Goal: Task Accomplishment & Management: Manage account settings

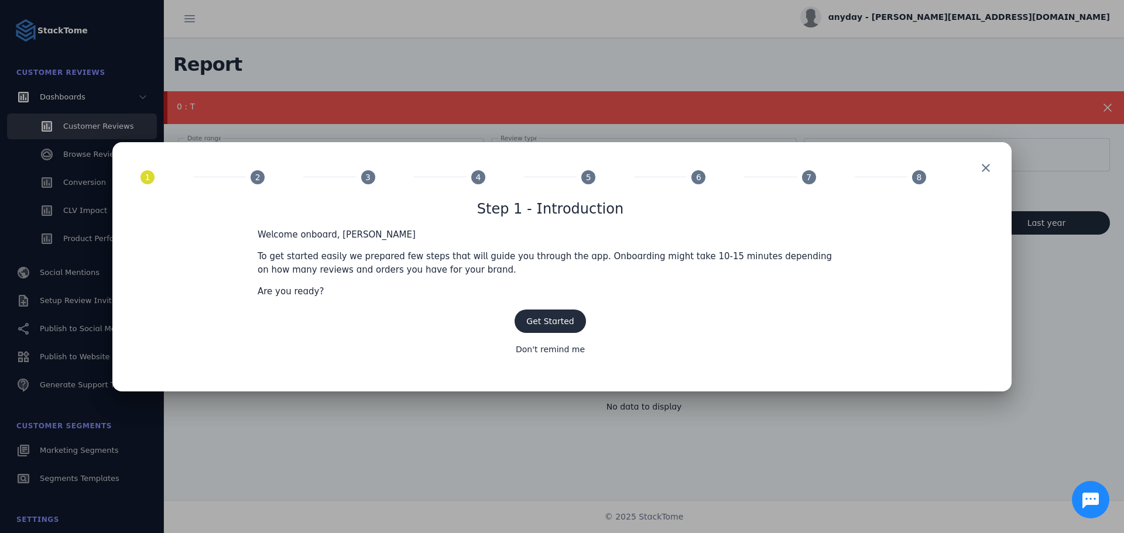
click at [532, 319] on span "Get Started" at bounding box center [549, 321] width 47 height 9
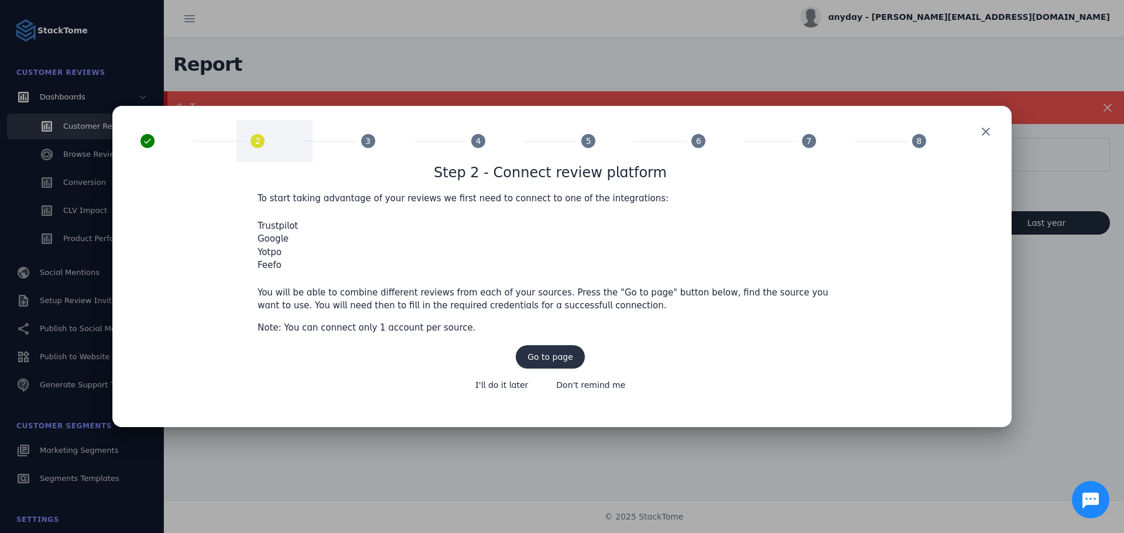
click at [541, 356] on span "Go to page" at bounding box center [550, 357] width 46 height 8
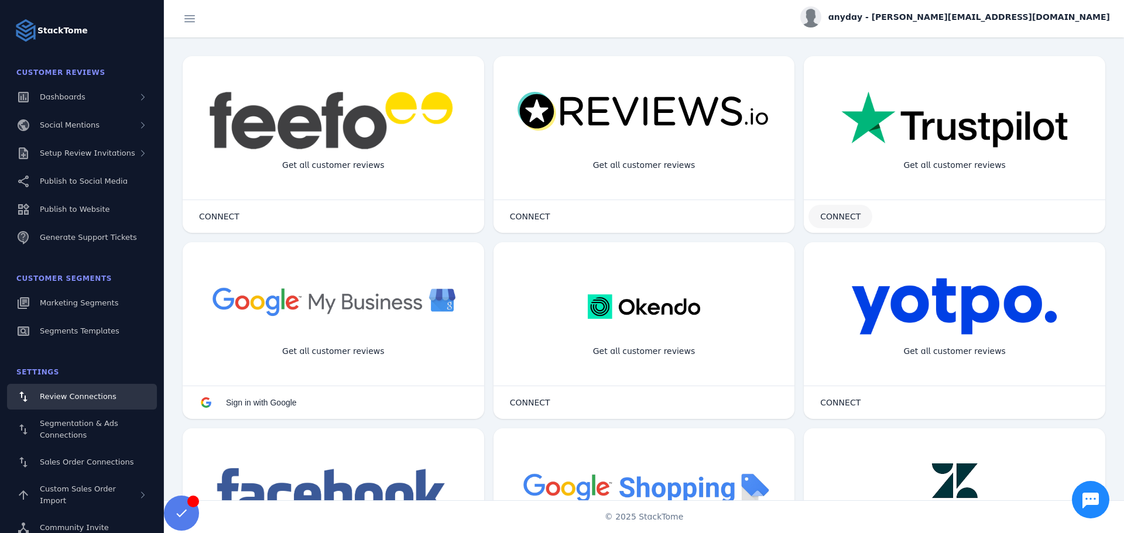
click at [853, 210] on span at bounding box center [840, 217] width 64 height 28
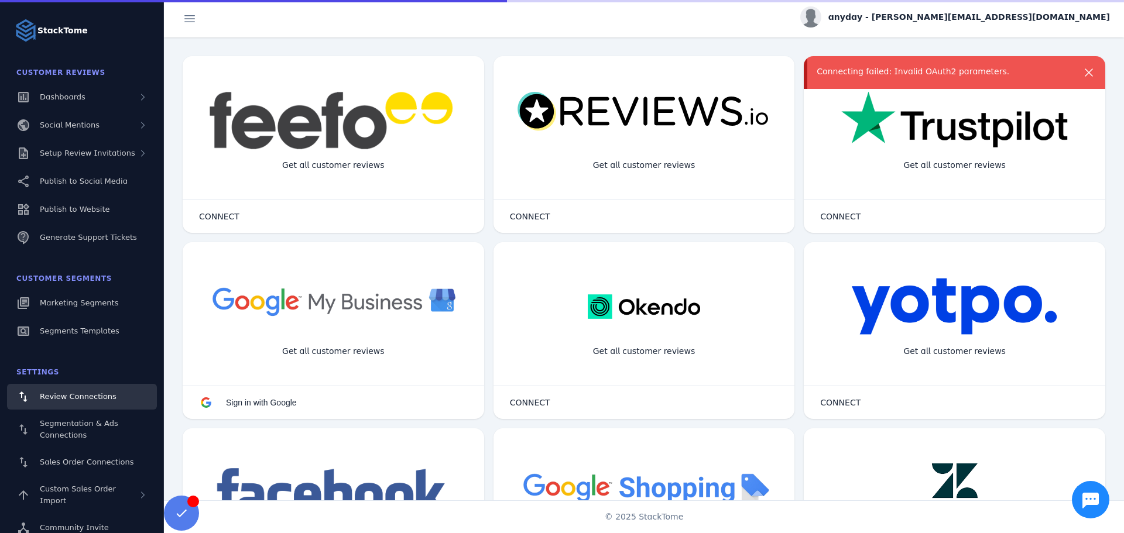
scroll to position [14, 0]
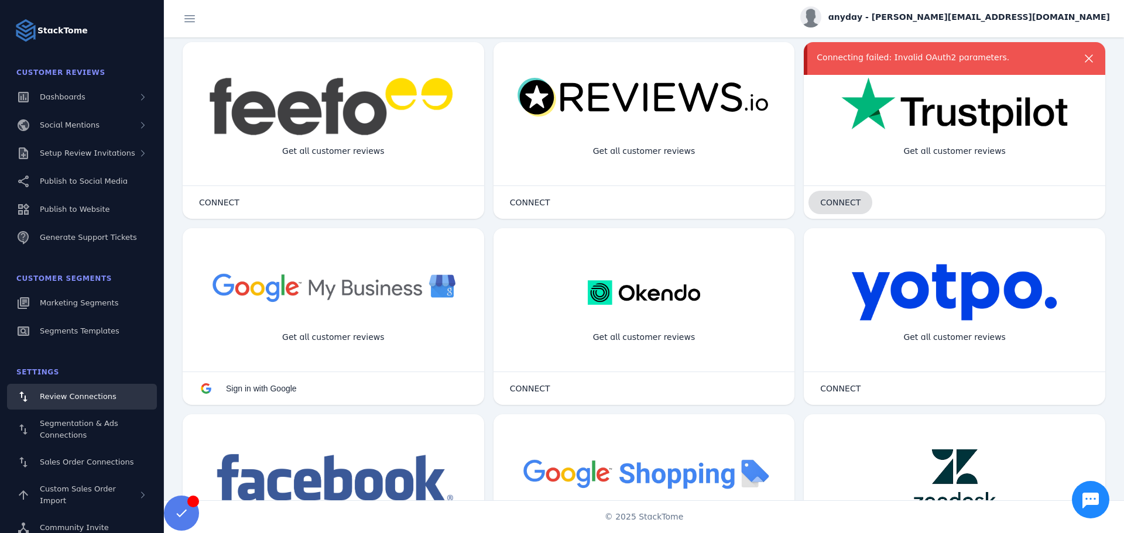
click at [844, 201] on span "CONNECT" at bounding box center [840, 202] width 40 height 8
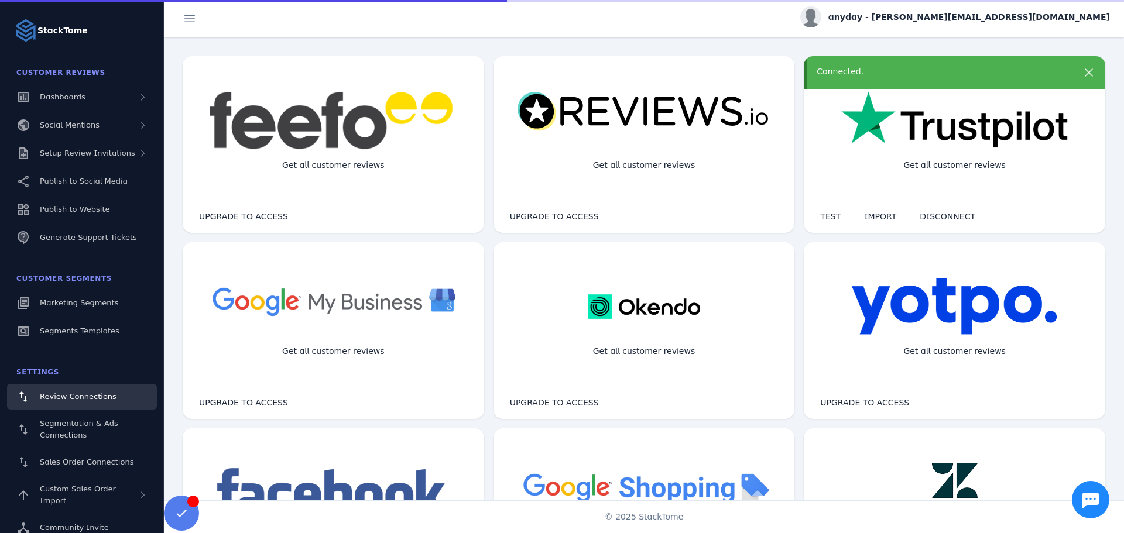
scroll to position [14, 0]
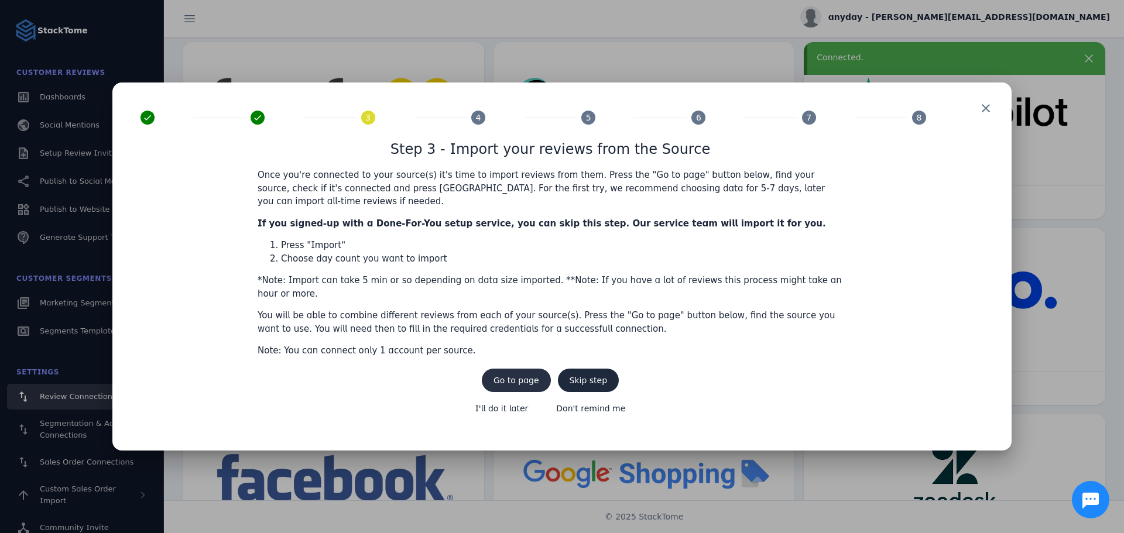
click at [509, 370] on span at bounding box center [516, 380] width 69 height 28
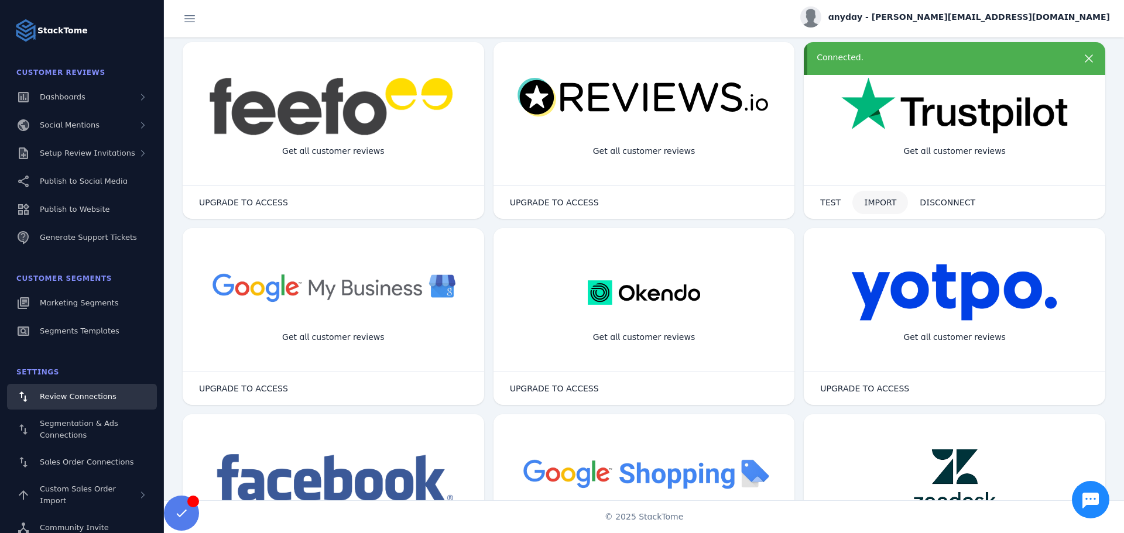
click at [871, 205] on span "IMPORT" at bounding box center [880, 202] width 32 height 8
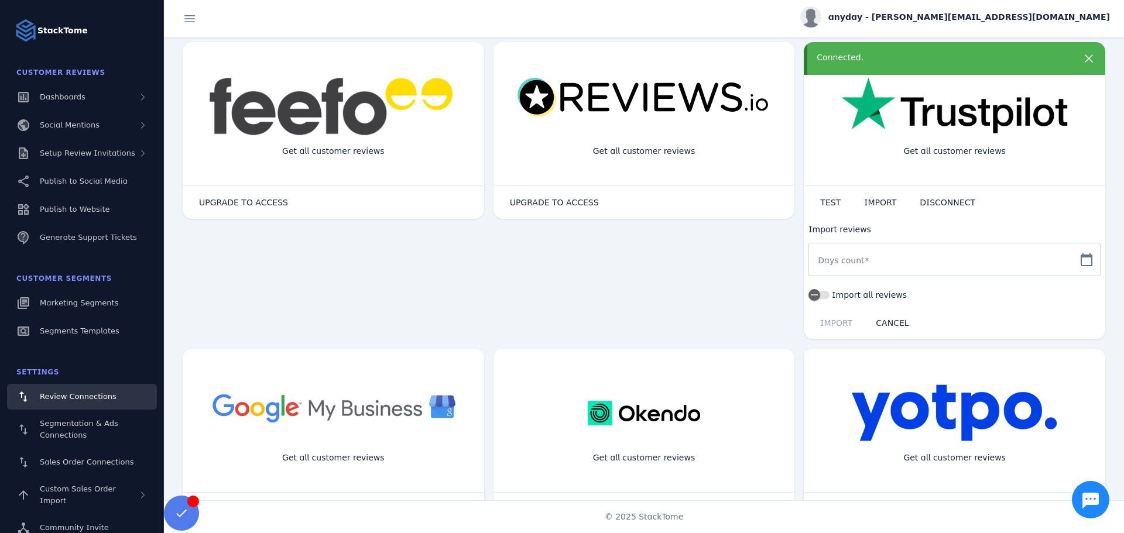
click at [1080, 262] on mat-icon "calendar_today" at bounding box center [1086, 260] width 28 height 14
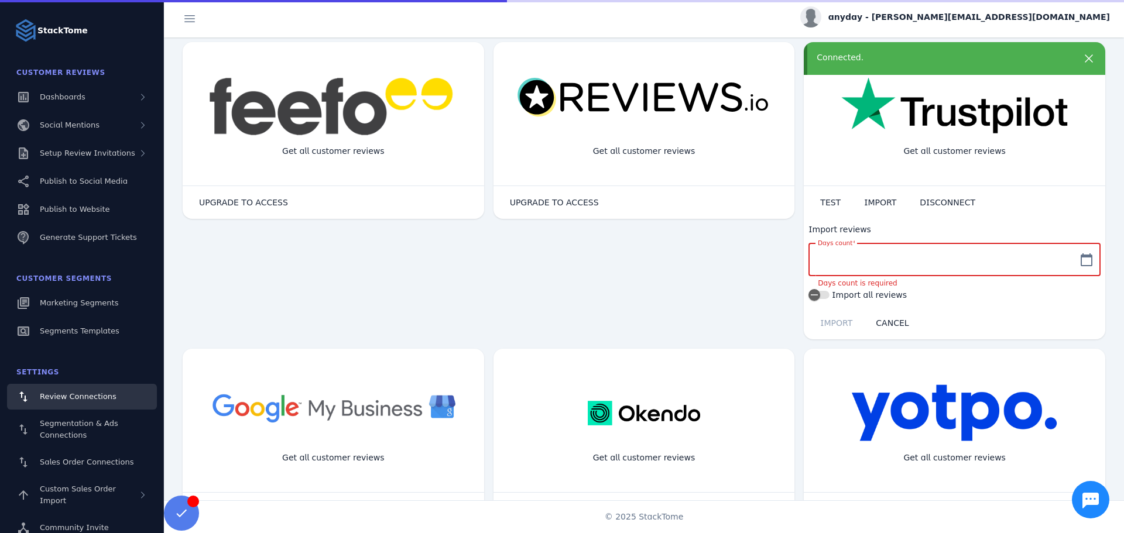
click at [973, 263] on input "Days count" at bounding box center [944, 260] width 252 height 14
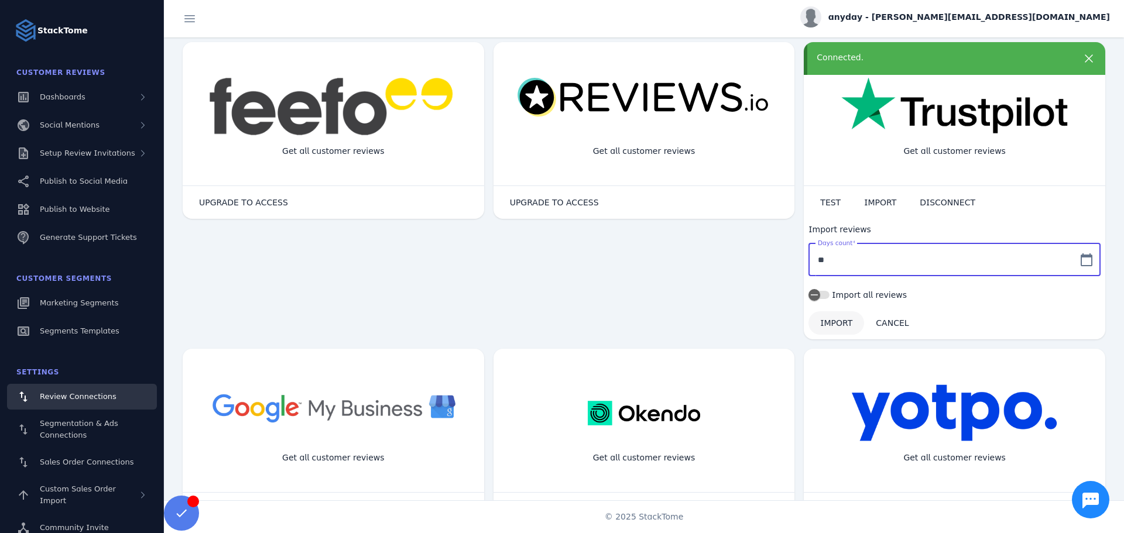
type input "**"
click at [831, 314] on span at bounding box center [836, 323] width 56 height 28
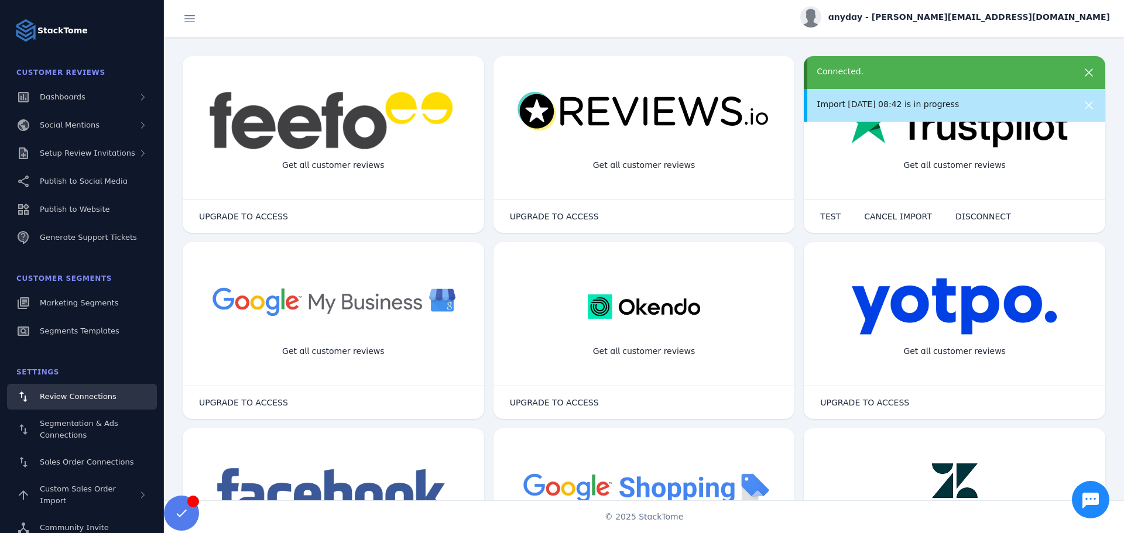
click at [537, 39] on div "more_vert Get all customer reviews UPGRADE TO ACCESS Connection Details close U…" at bounding box center [644, 268] width 960 height 463
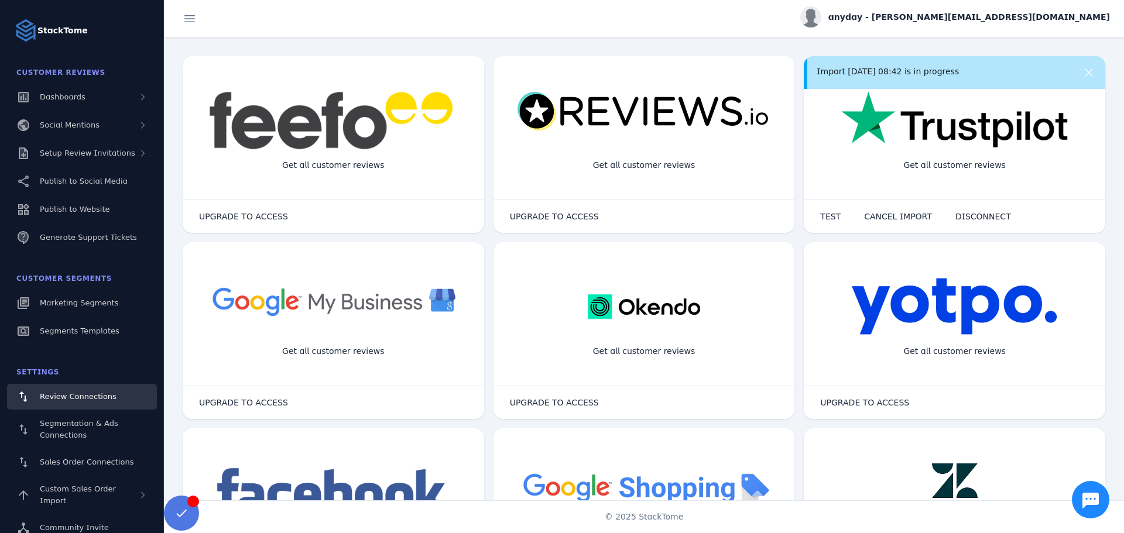
click at [171, 509] on span at bounding box center [181, 513] width 28 height 28
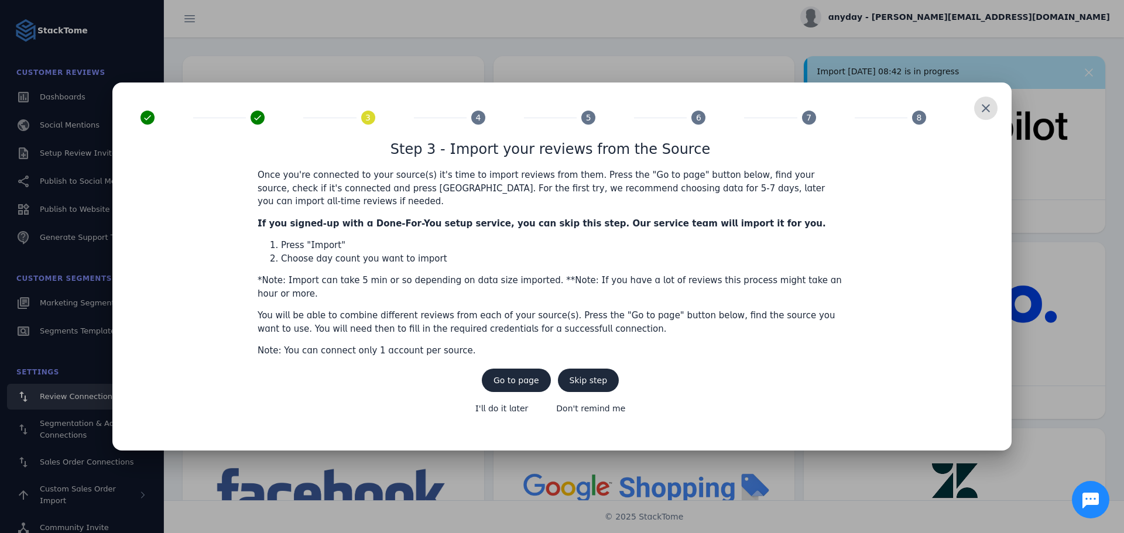
click at [799, 54] on div at bounding box center [562, 266] width 1124 height 533
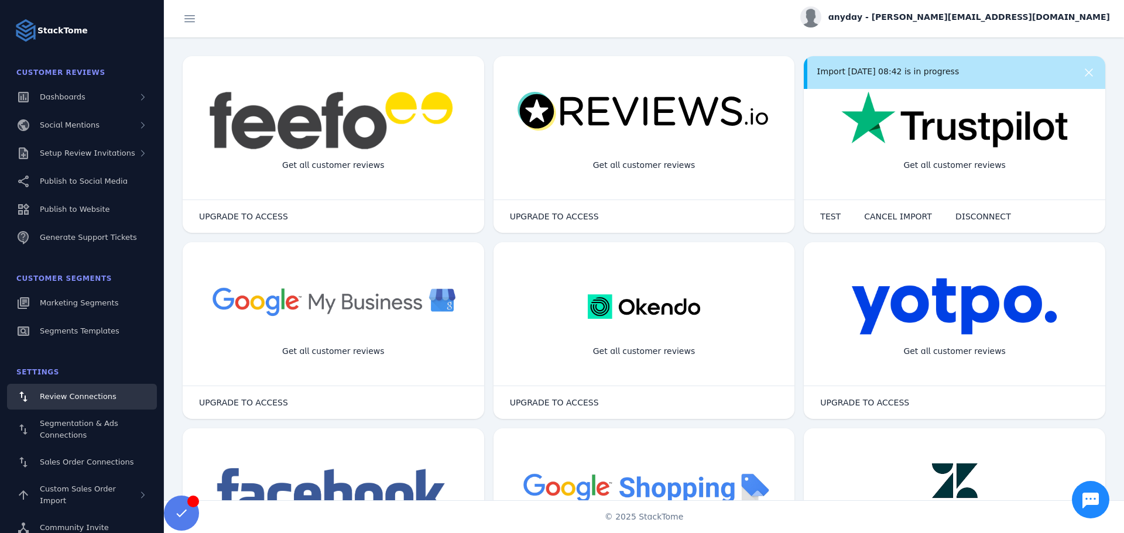
click at [619, 35] on div "anyday - [PERSON_NAME][EMAIL_ADDRESS][DOMAIN_NAME]" at bounding box center [644, 18] width 960 height 37
click at [504, 54] on connection-item "Get all customer reviews UPGRADE TO ACCESS Connection Details close Email Accou…" at bounding box center [644, 145] width 311 height 186
click at [561, 42] on div "more_vert Get all customer reviews UPGRADE TO ACCESS Connection Details close U…" at bounding box center [644, 268] width 960 height 463
click at [643, 20] on div "anyday - [PERSON_NAME][EMAIL_ADDRESS][DOMAIN_NAME]" at bounding box center [644, 18] width 960 height 37
click at [588, 42] on div "more_vert Get all customer reviews UPGRADE TO ACCESS Connection Details close U…" at bounding box center [644, 268] width 960 height 463
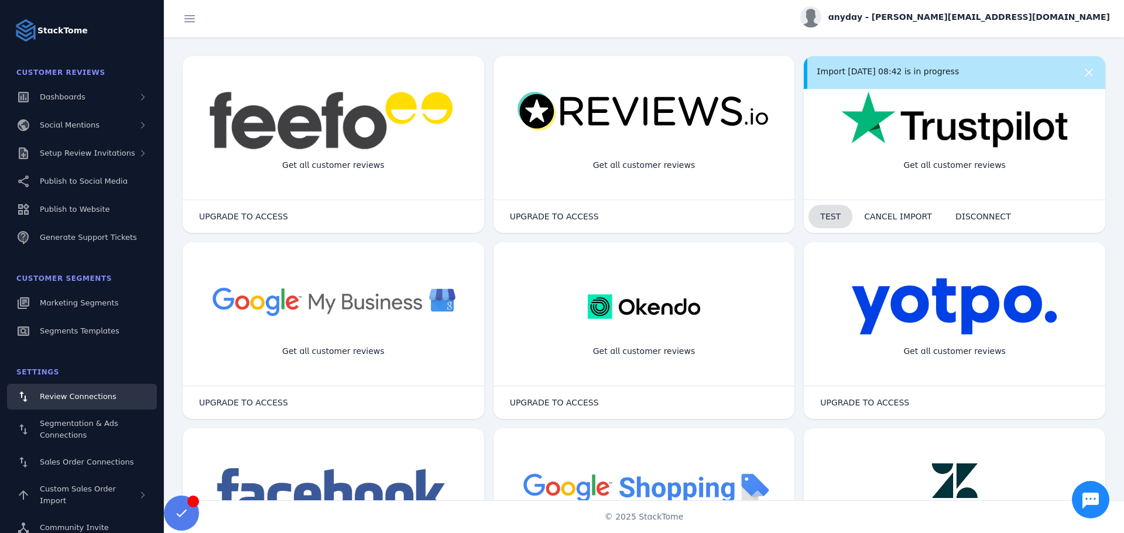
click at [828, 218] on span "TEST" at bounding box center [830, 216] width 20 height 8
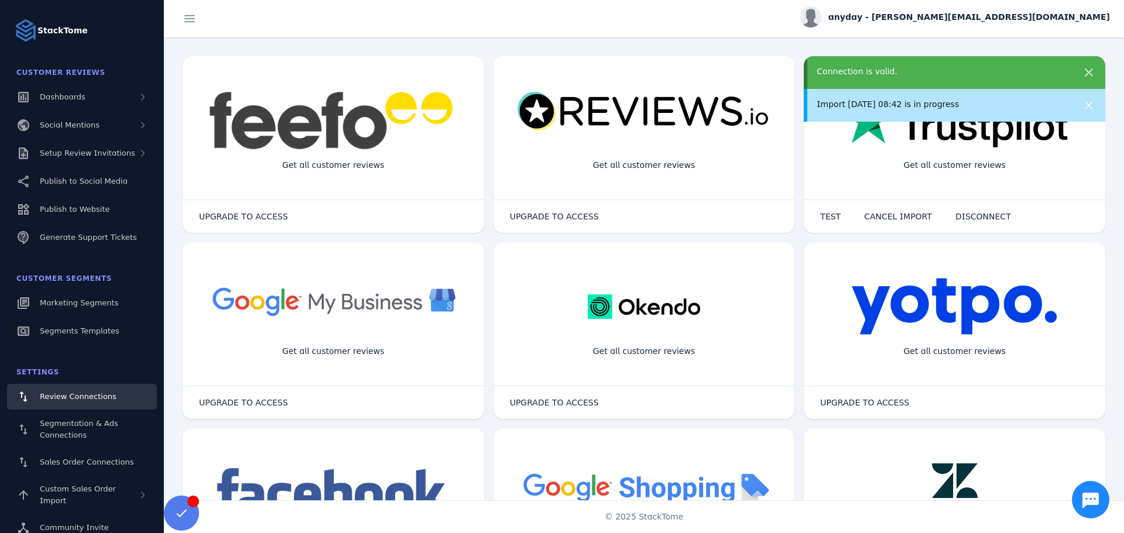
click at [1086, 72] on icon at bounding box center [1089, 73] width 14 height 14
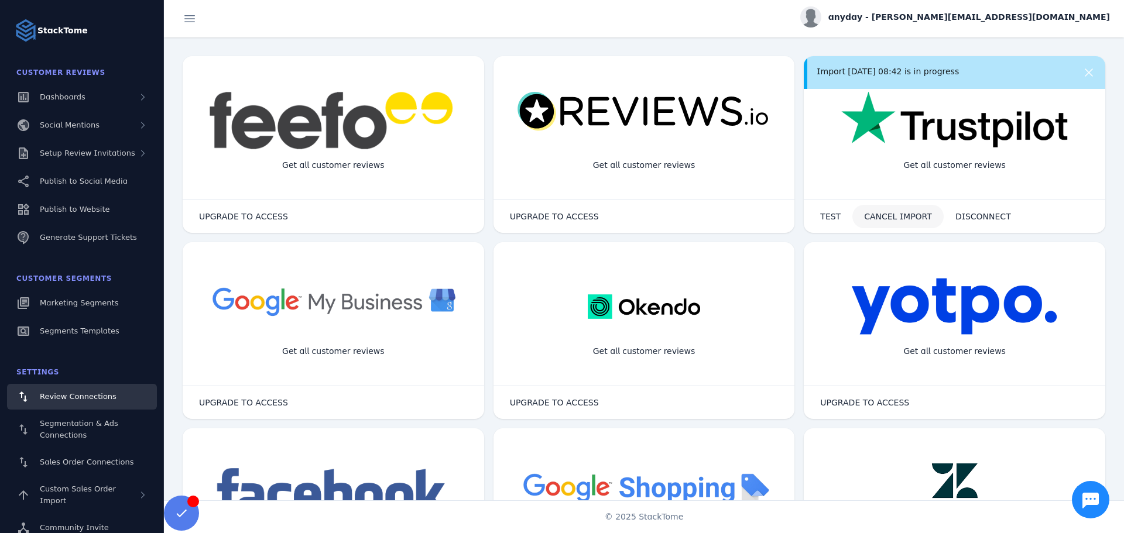
click at [893, 225] on span at bounding box center [897, 217] width 91 height 28
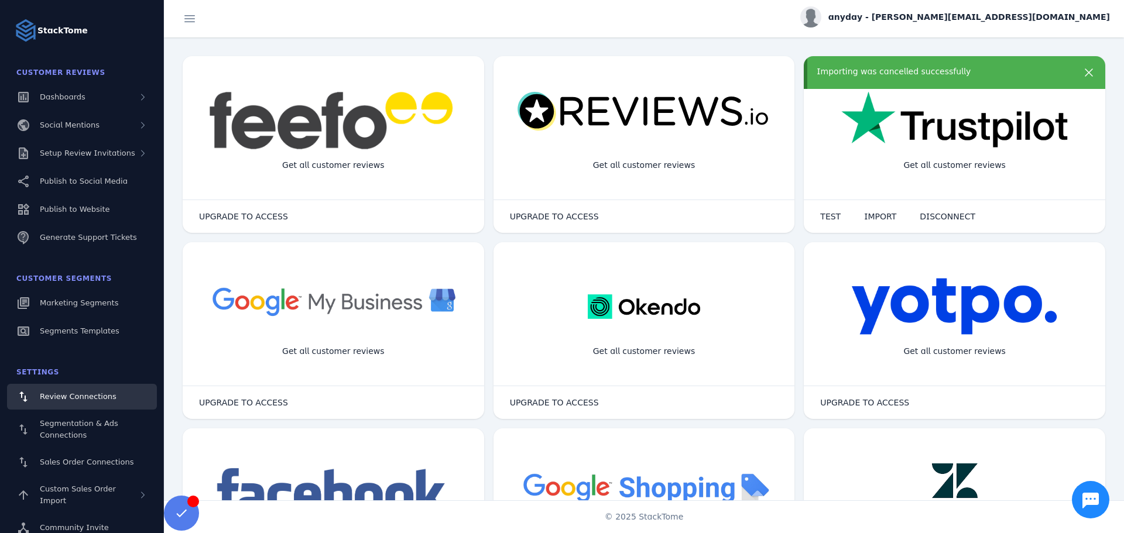
click at [1085, 75] on icon at bounding box center [1089, 72] width 8 height 8
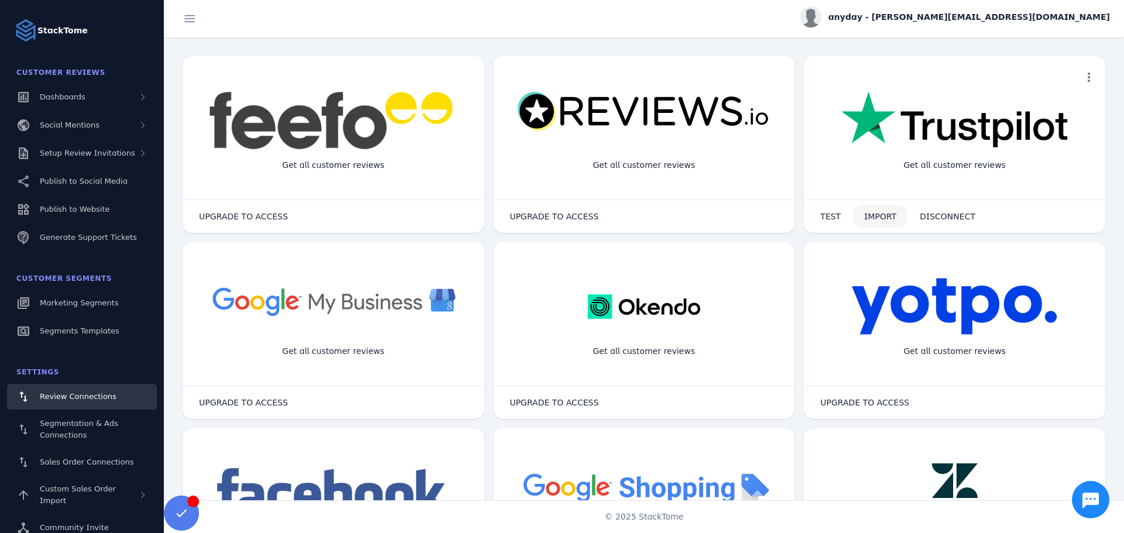
click at [887, 224] on span at bounding box center [880, 217] width 56 height 28
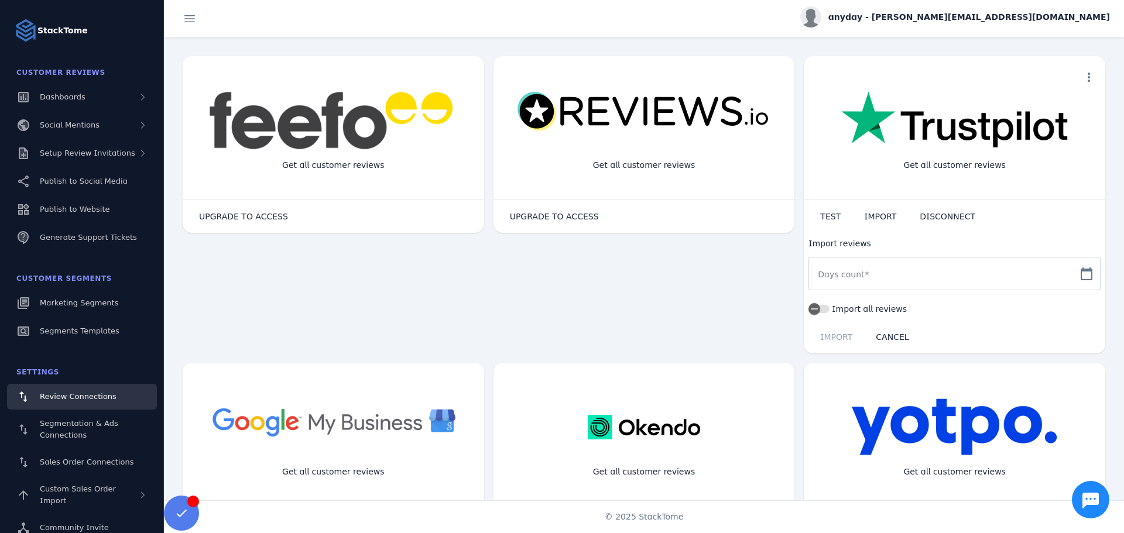
click at [856, 277] on mat-label "Days count" at bounding box center [841, 274] width 46 height 9
click at [856, 277] on input "Days count" at bounding box center [944, 274] width 252 height 14
type input "*"
click at [833, 333] on span "IMPORT" at bounding box center [836, 337] width 32 height 8
